Goal: Transaction & Acquisition: Purchase product/service

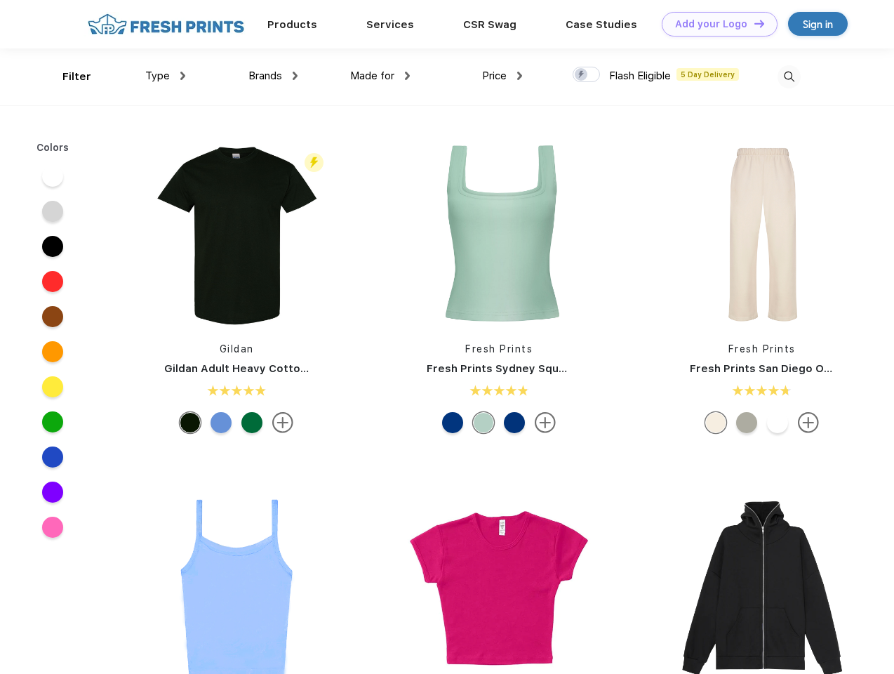
scroll to position [1, 0]
click at [715, 24] on link "Add your Logo Design Tool" at bounding box center [720, 24] width 116 height 25
click at [0, 0] on div "Design Tool" at bounding box center [0, 0] width 0 height 0
click at [753, 23] on link "Add your Logo Design Tool" at bounding box center [720, 24] width 116 height 25
click at [67, 77] on div "Filter" at bounding box center [76, 77] width 29 height 16
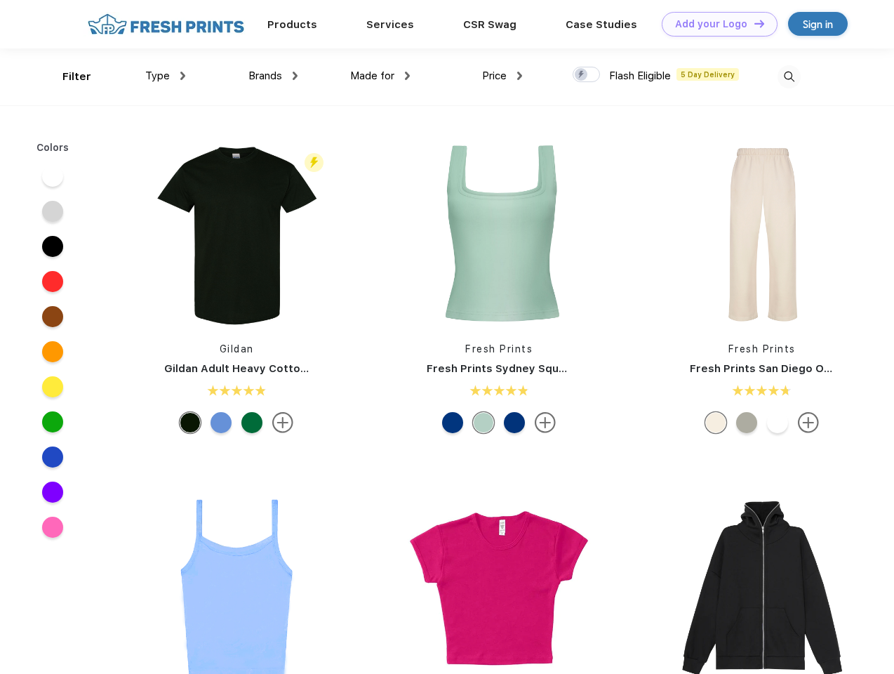
click at [166, 76] on span "Type" at bounding box center [157, 76] width 25 height 13
click at [273, 76] on span "Brands" at bounding box center [266, 76] width 34 height 13
click at [381, 76] on span "Made for" at bounding box center [372, 76] width 44 height 13
click at [503, 76] on span "Price" at bounding box center [494, 76] width 25 height 13
click at [587, 75] on div at bounding box center [586, 74] width 27 height 15
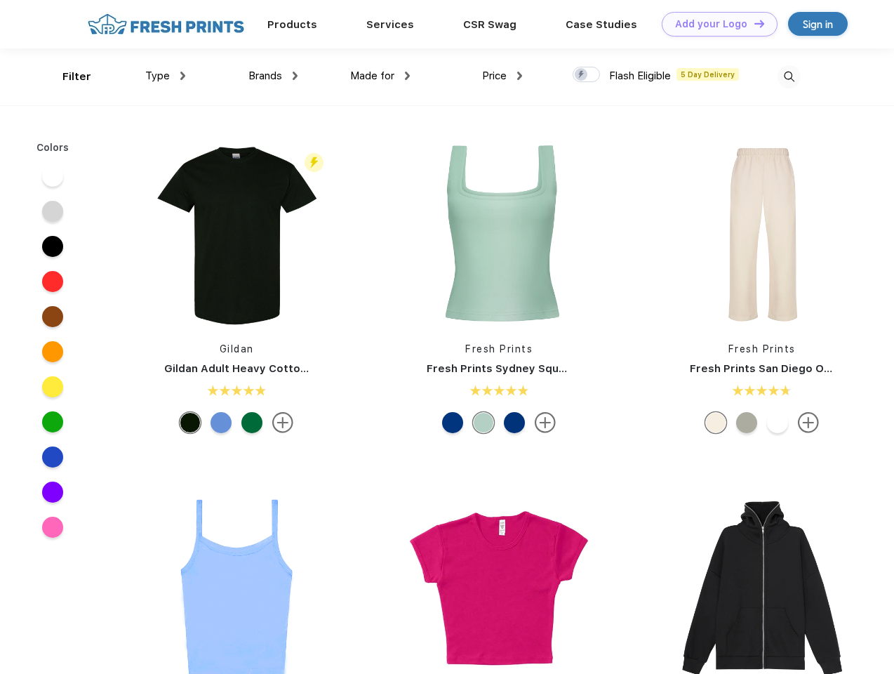
click at [582, 75] on input "checkbox" at bounding box center [577, 70] width 9 height 9
click at [789, 77] on img at bounding box center [789, 76] width 23 height 23
